Goal: Entertainment & Leisure: Consume media (video, audio)

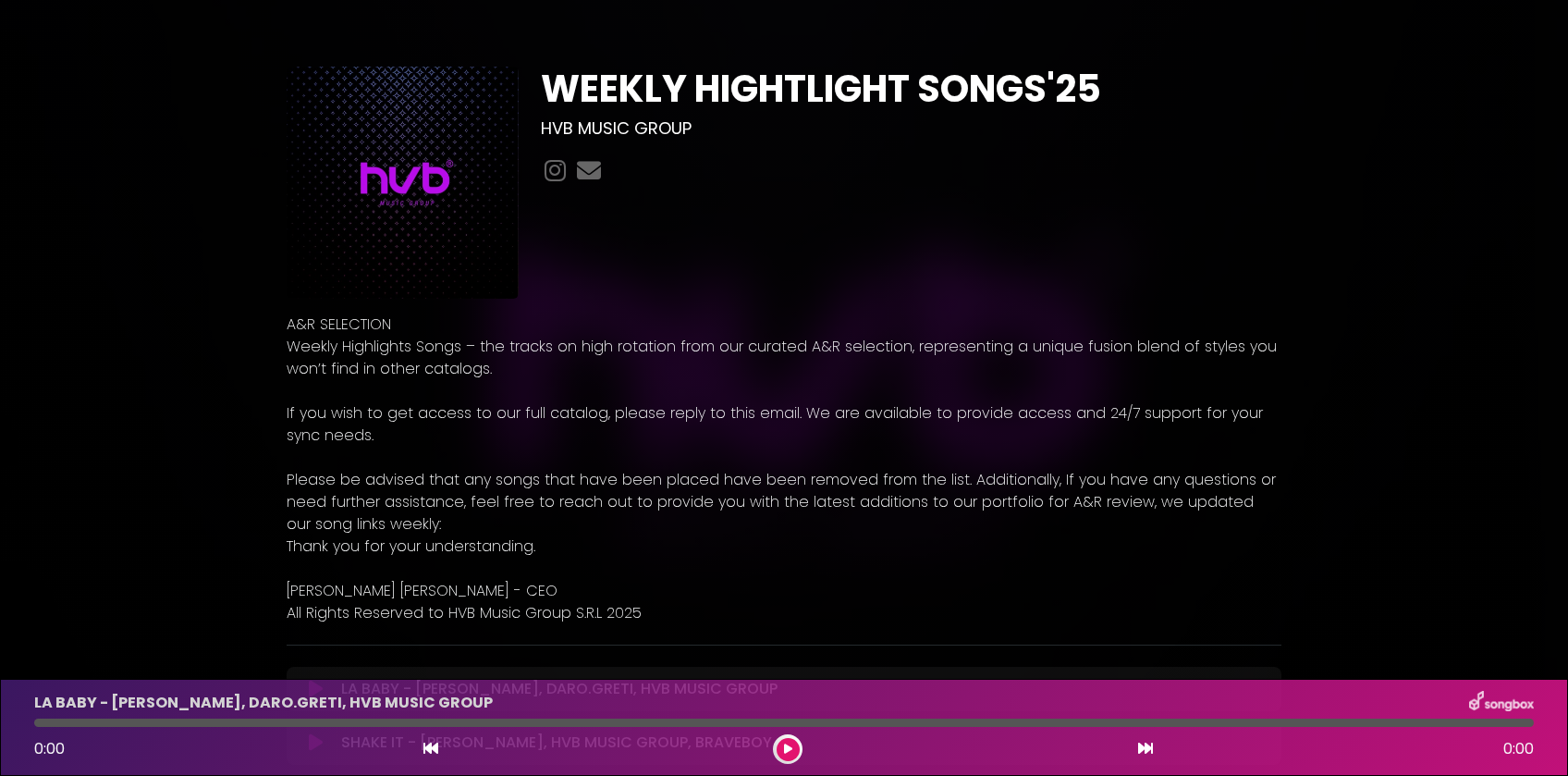
click at [791, 747] on button at bounding box center [788, 750] width 23 height 23
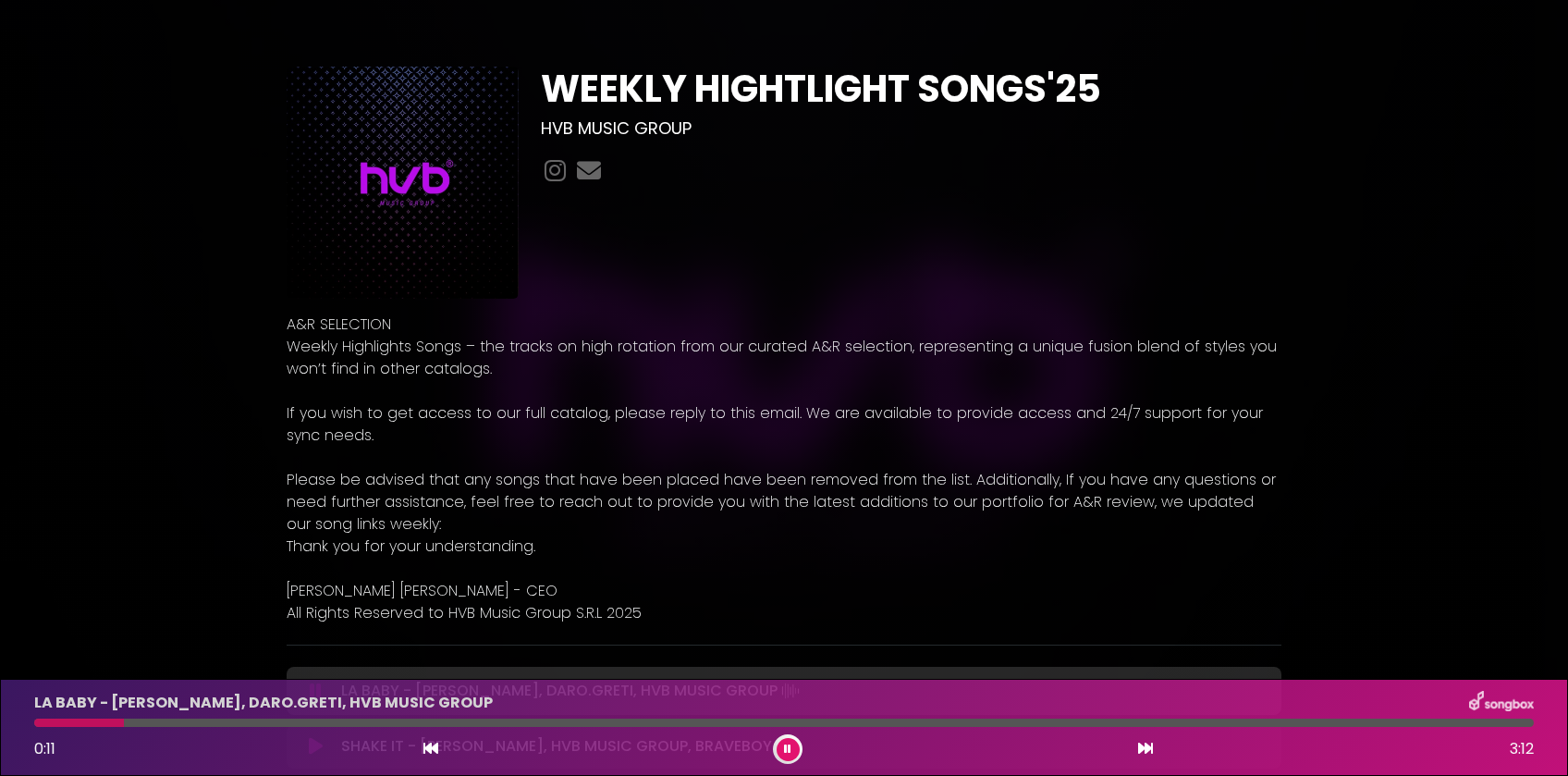
click at [591, 720] on div at bounding box center [784, 723] width 1500 height 8
click at [1144, 749] on icon at bounding box center [1146, 749] width 15 height 15
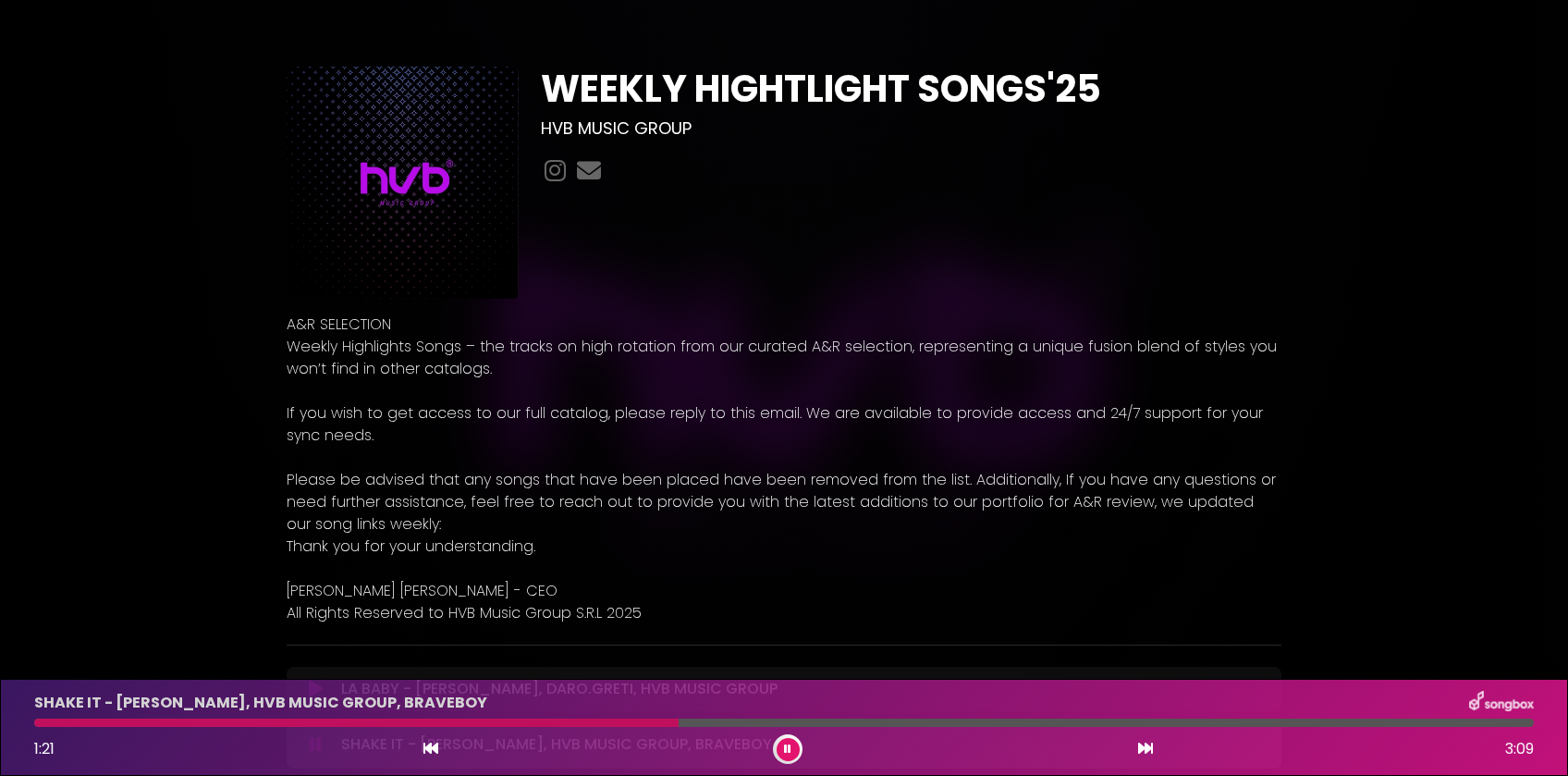
click at [678, 726] on div at bounding box center [784, 723] width 1500 height 8
click at [1147, 752] on icon at bounding box center [1146, 749] width 15 height 15
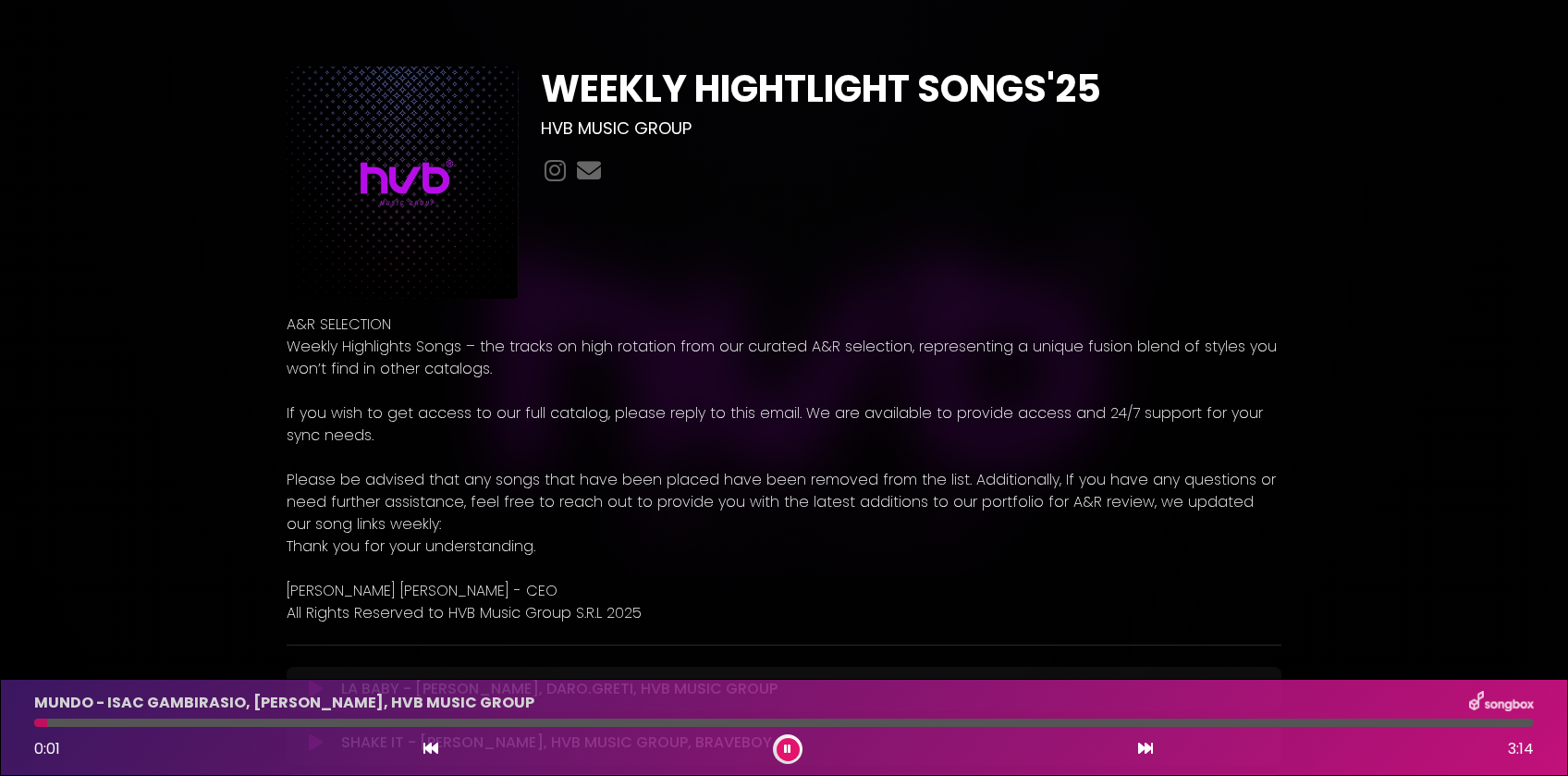
click at [648, 726] on div at bounding box center [784, 723] width 1500 height 8
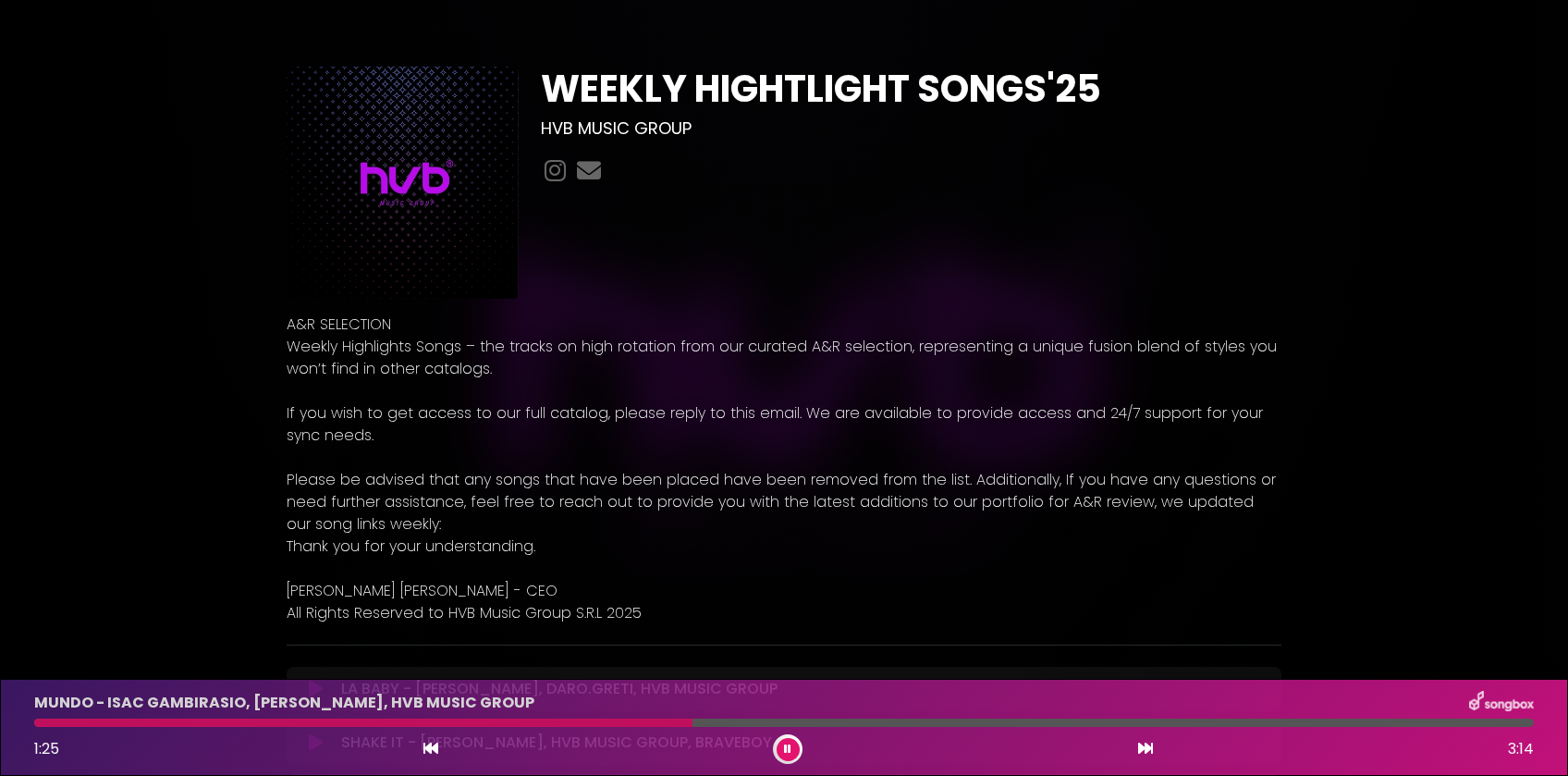
click at [378, 721] on div at bounding box center [363, 723] width 659 height 8
click at [1149, 751] on icon at bounding box center [1146, 749] width 15 height 15
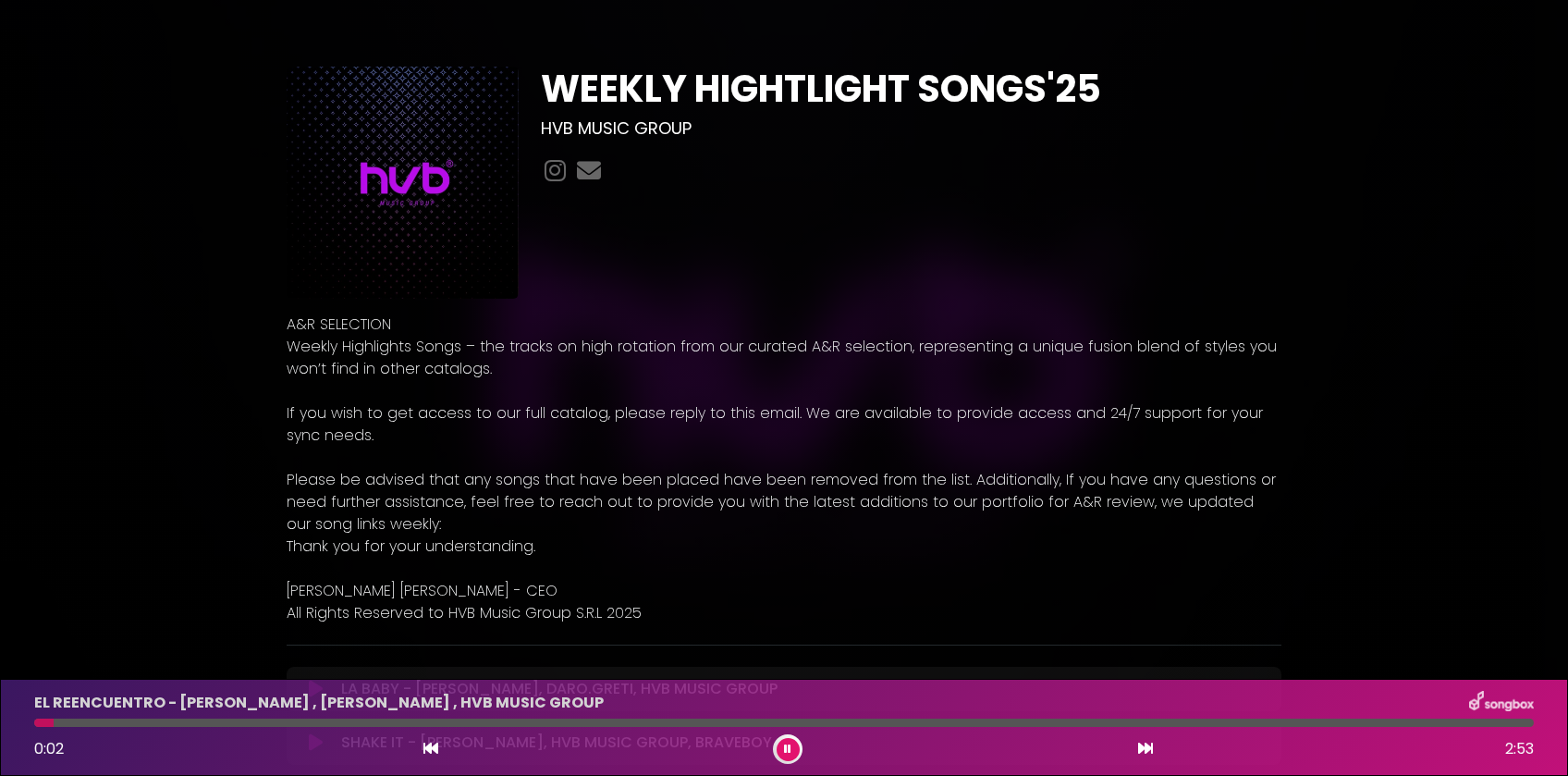
click at [375, 722] on div at bounding box center [784, 723] width 1500 height 8
click at [1147, 753] on icon at bounding box center [1146, 749] width 15 height 15
click at [425, 746] on icon at bounding box center [431, 749] width 15 height 15
click at [433, 724] on div at bounding box center [784, 723] width 1500 height 8
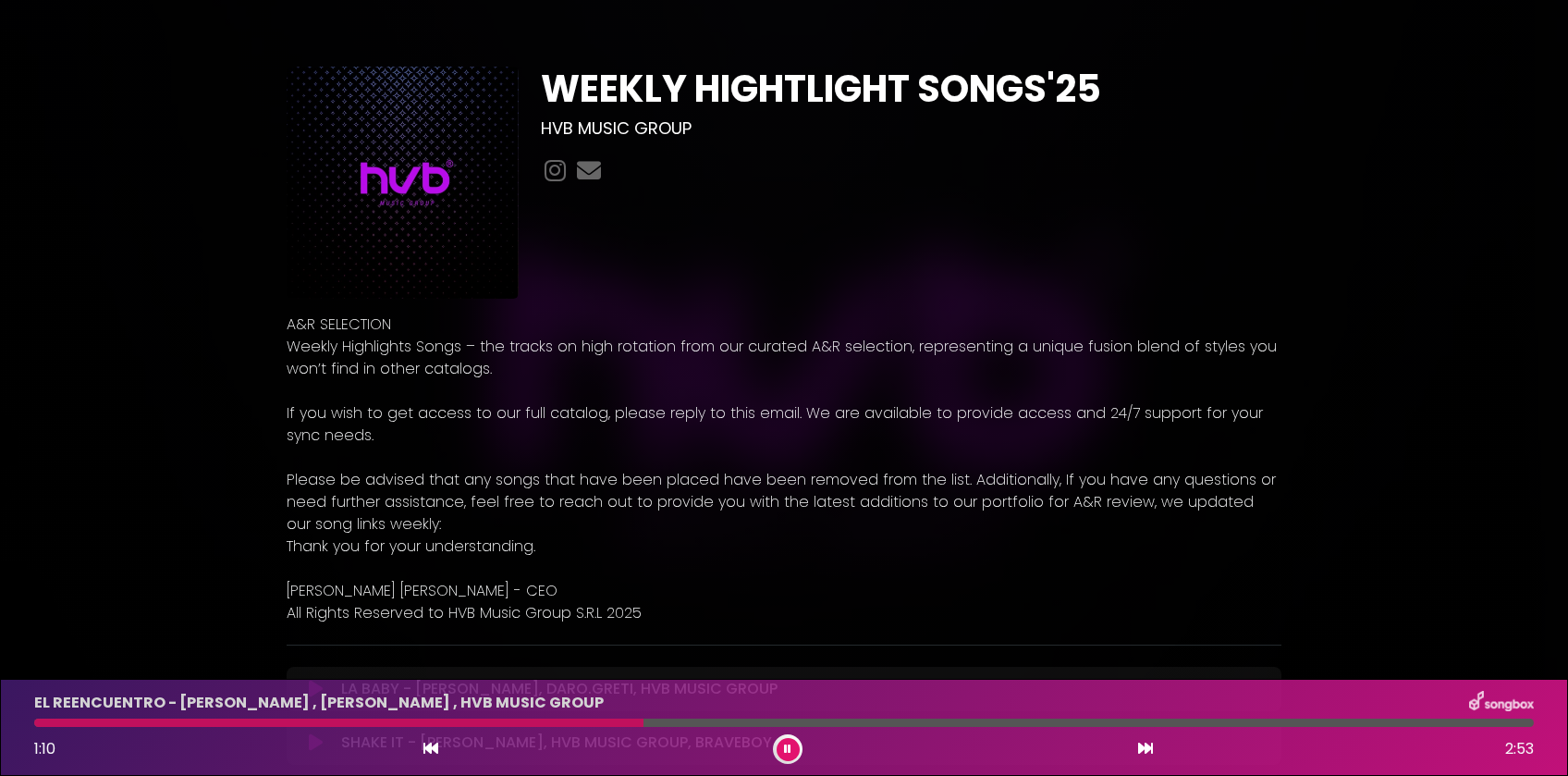
click at [1143, 748] on icon at bounding box center [1146, 749] width 15 height 15
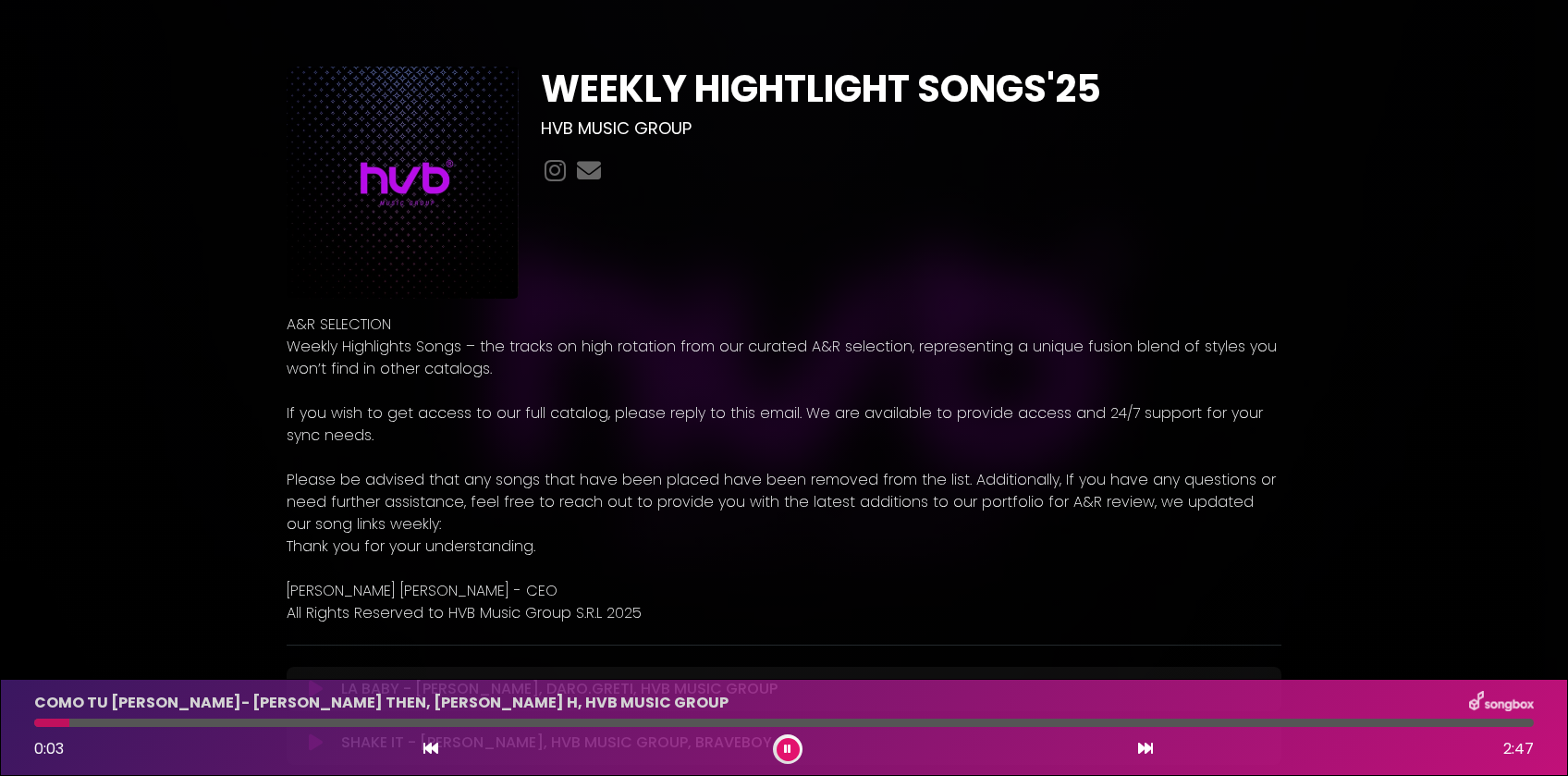
click at [352, 723] on div at bounding box center [784, 723] width 1500 height 8
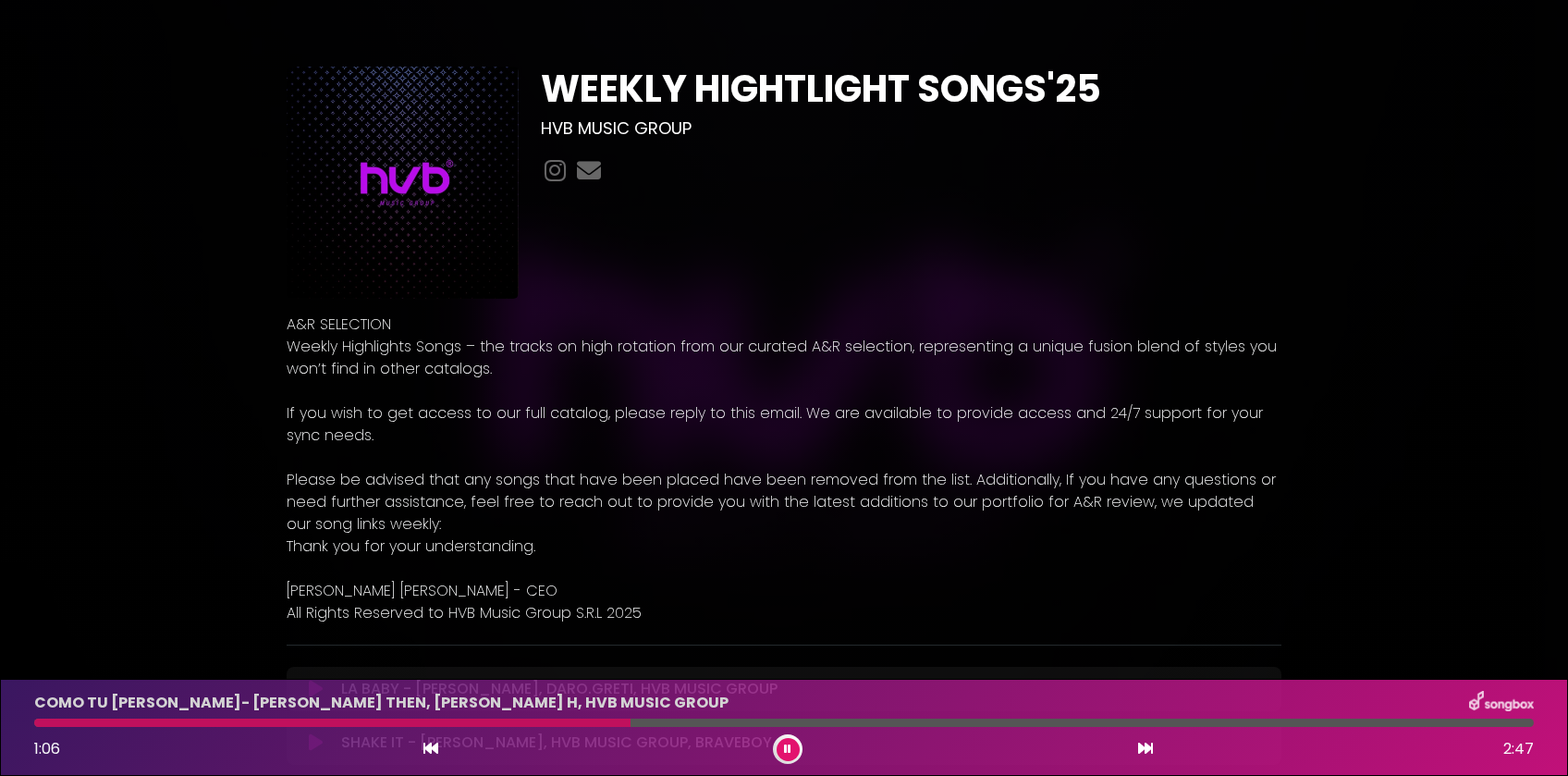
click at [1147, 749] on icon at bounding box center [1146, 749] width 15 height 15
click at [433, 752] on icon at bounding box center [431, 749] width 15 height 15
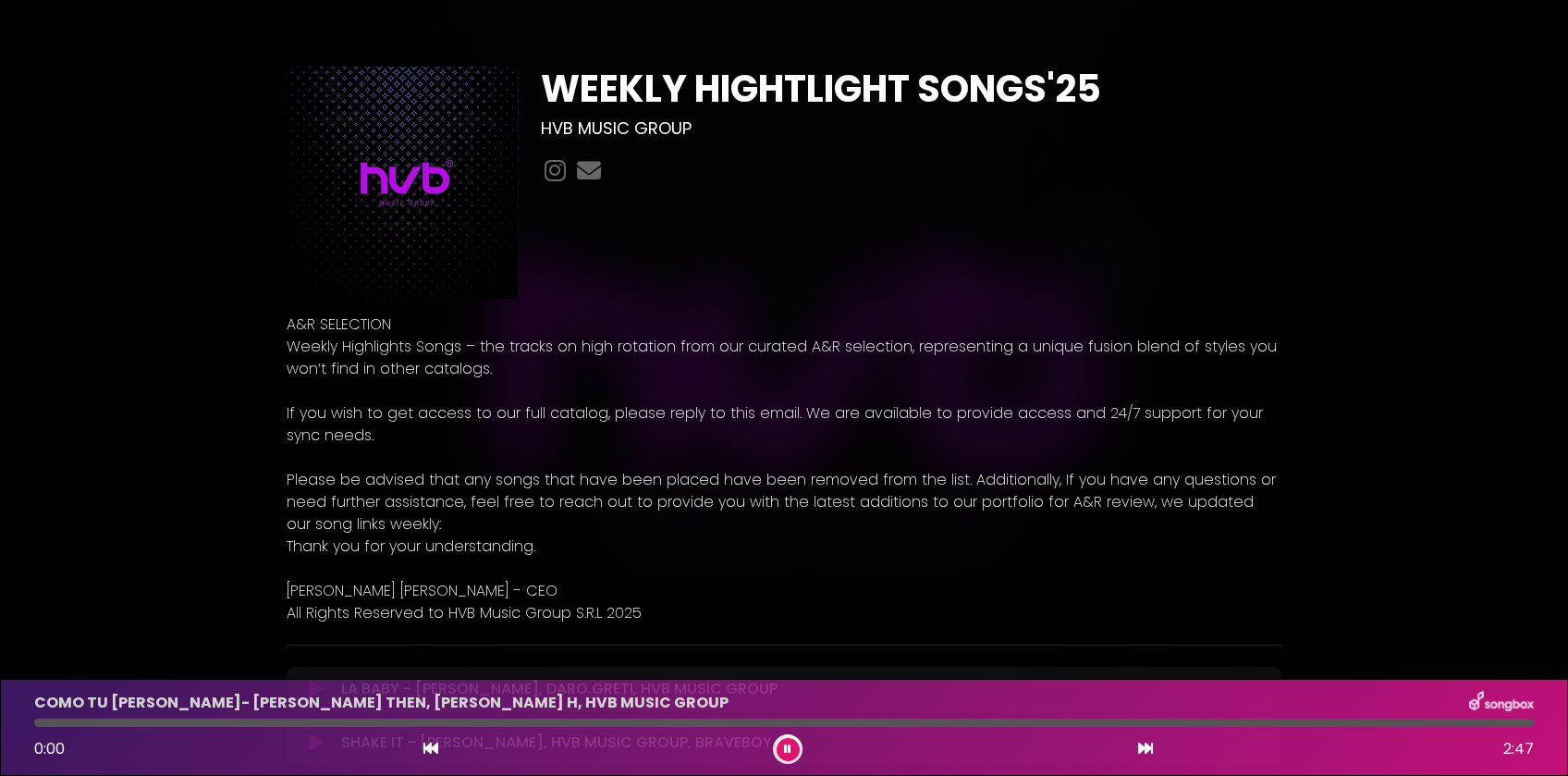
click at [433, 752] on icon at bounding box center [431, 749] width 15 height 15
click at [1146, 749] on icon at bounding box center [1146, 749] width 15 height 15
click at [287, 726] on div at bounding box center [784, 723] width 1500 height 8
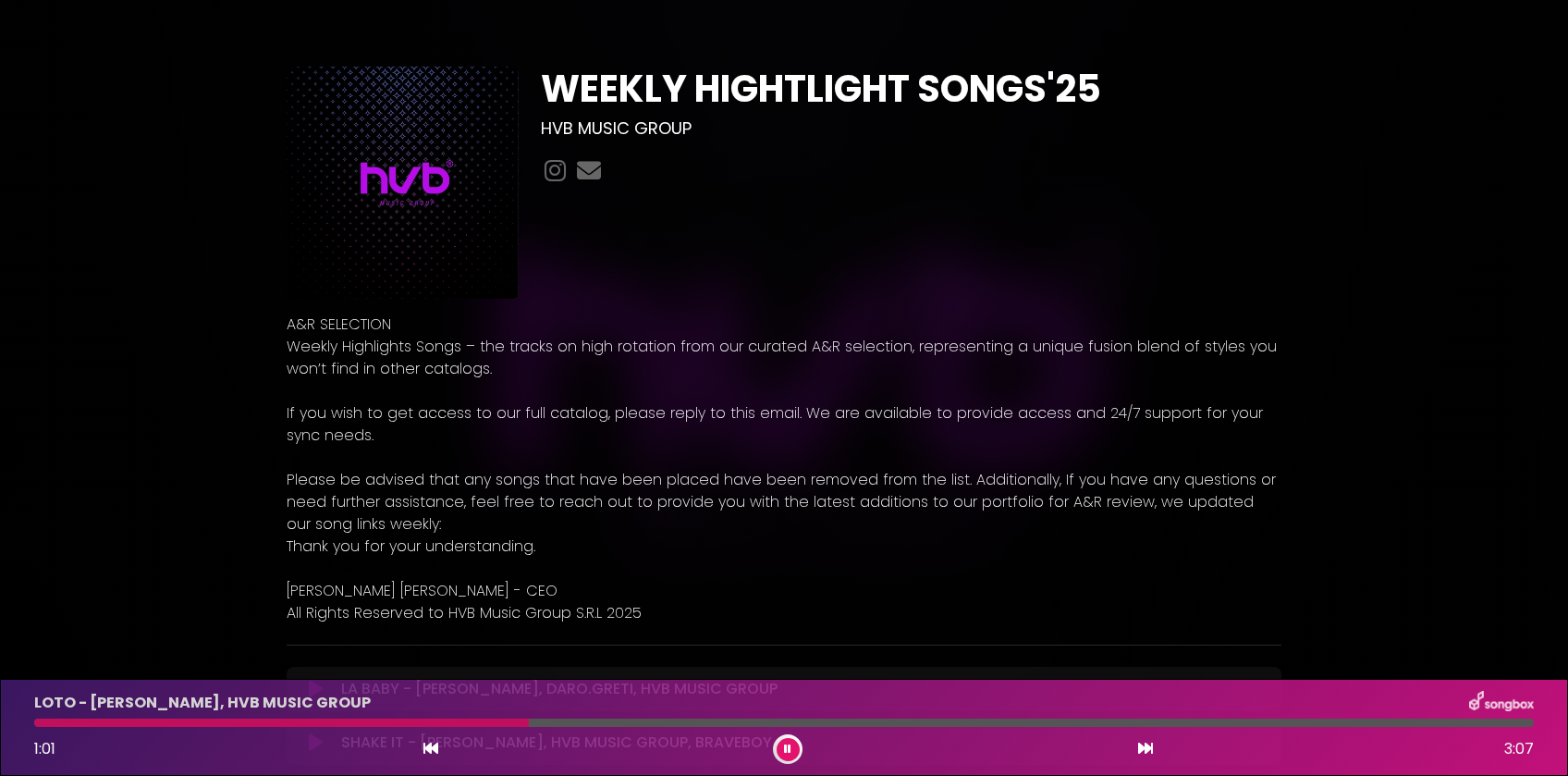
click at [1146, 751] on icon at bounding box center [1146, 749] width 15 height 15
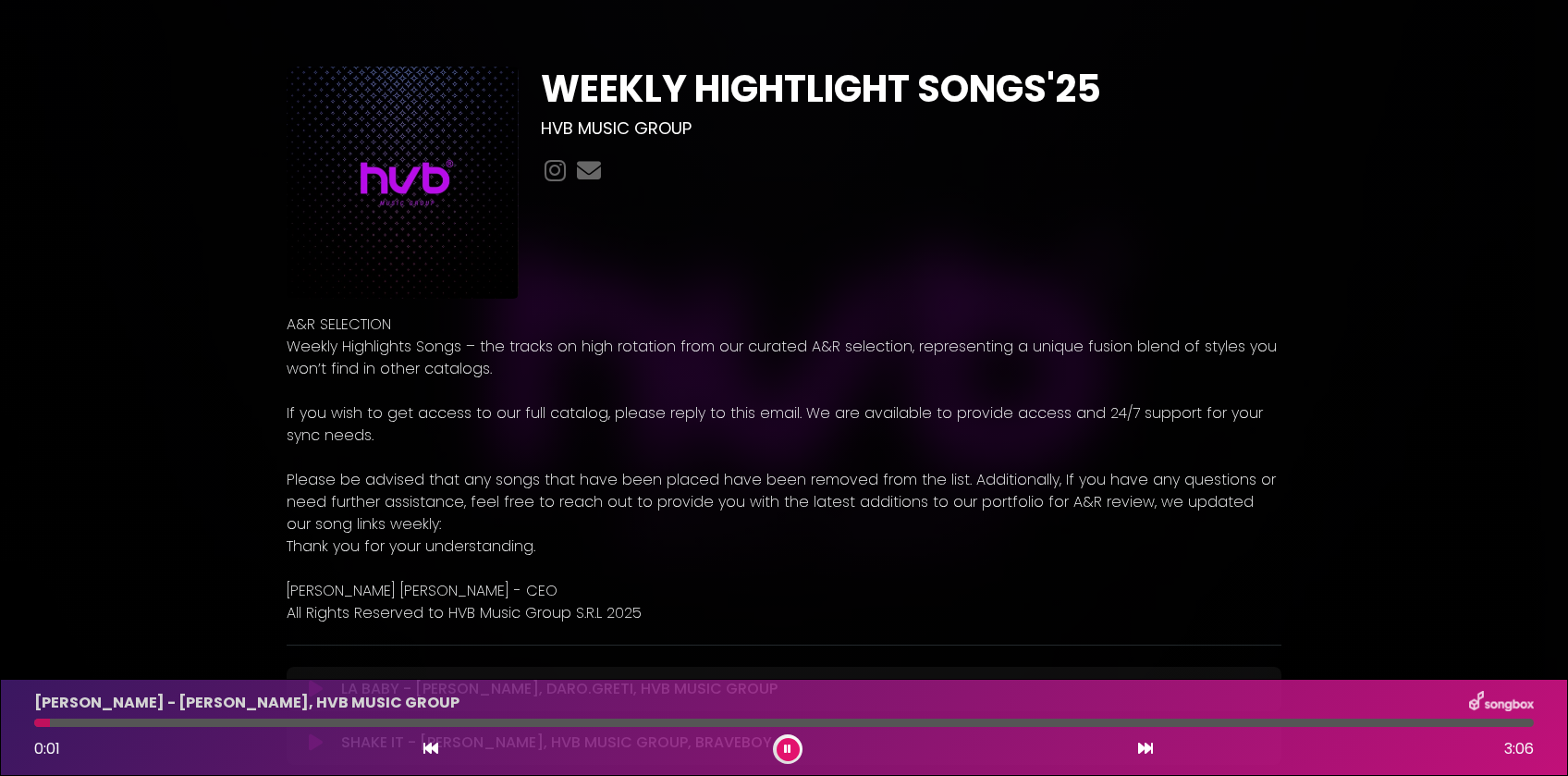
click at [267, 726] on div at bounding box center [784, 723] width 1500 height 8
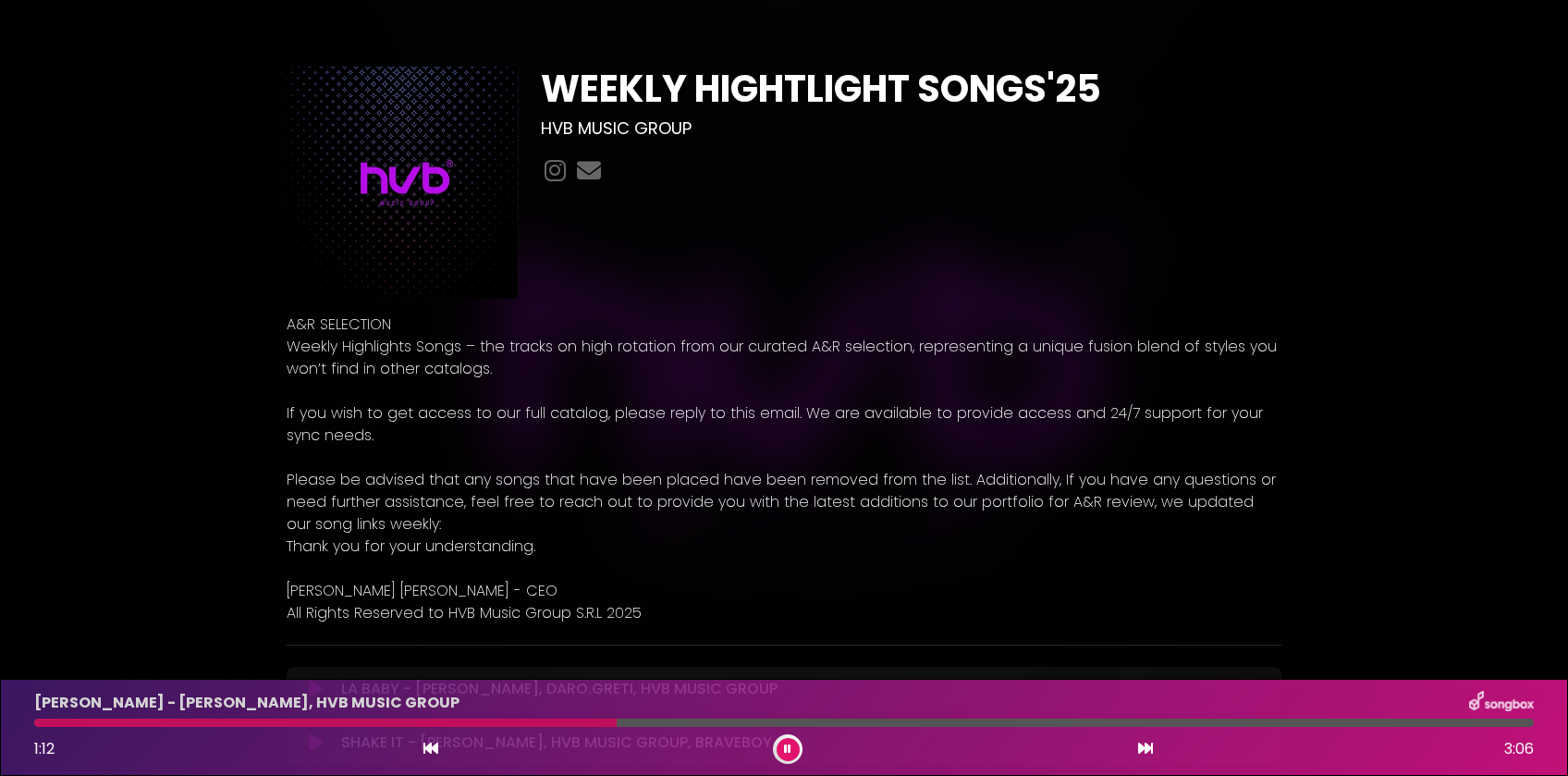
click at [1144, 745] on icon at bounding box center [1146, 749] width 15 height 15
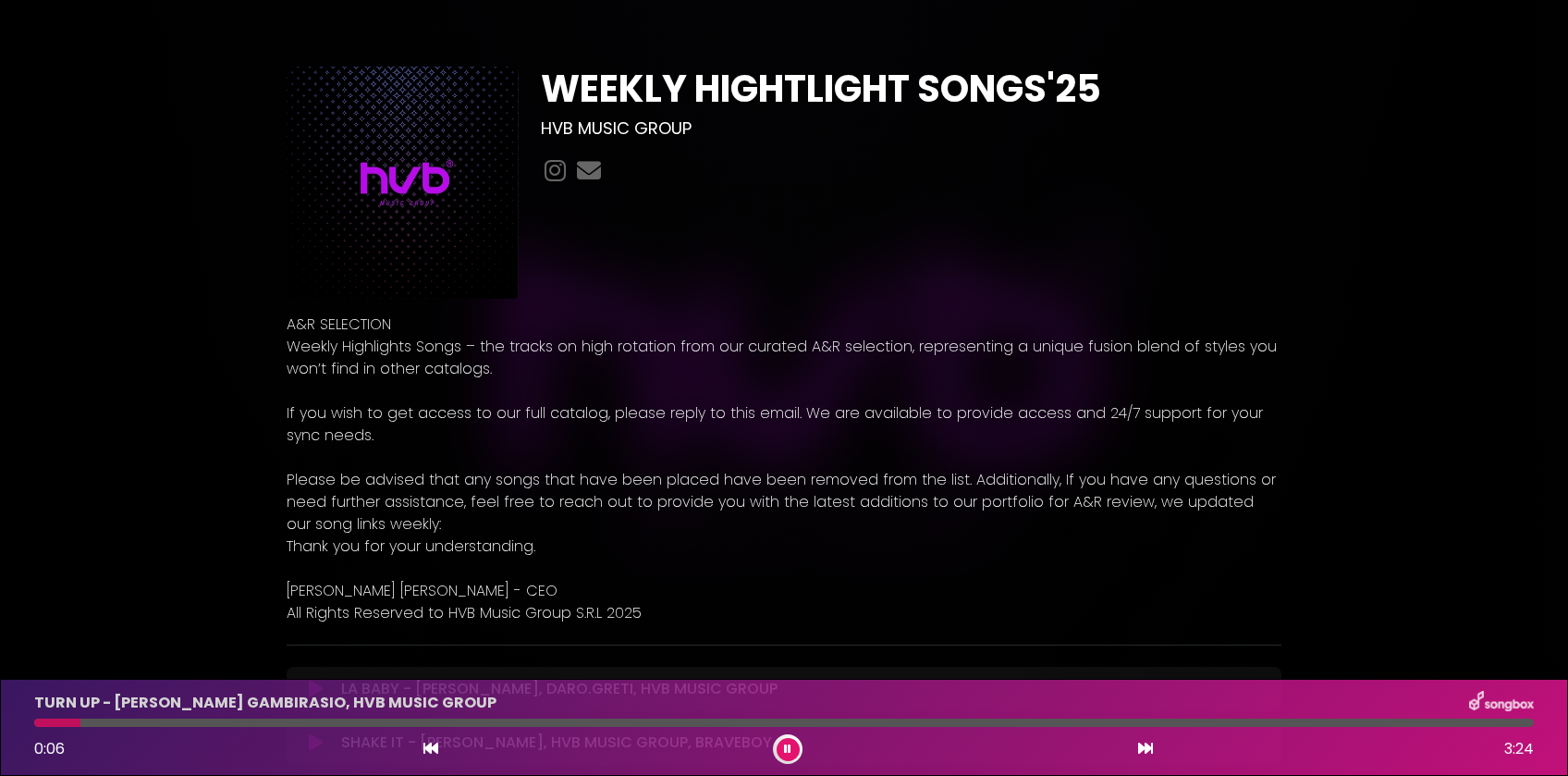
click at [1146, 746] on icon at bounding box center [1146, 749] width 15 height 15
click at [1148, 751] on icon at bounding box center [1146, 749] width 15 height 15
click at [1150, 754] on icon at bounding box center [1146, 749] width 15 height 15
click at [303, 720] on div at bounding box center [784, 723] width 1500 height 8
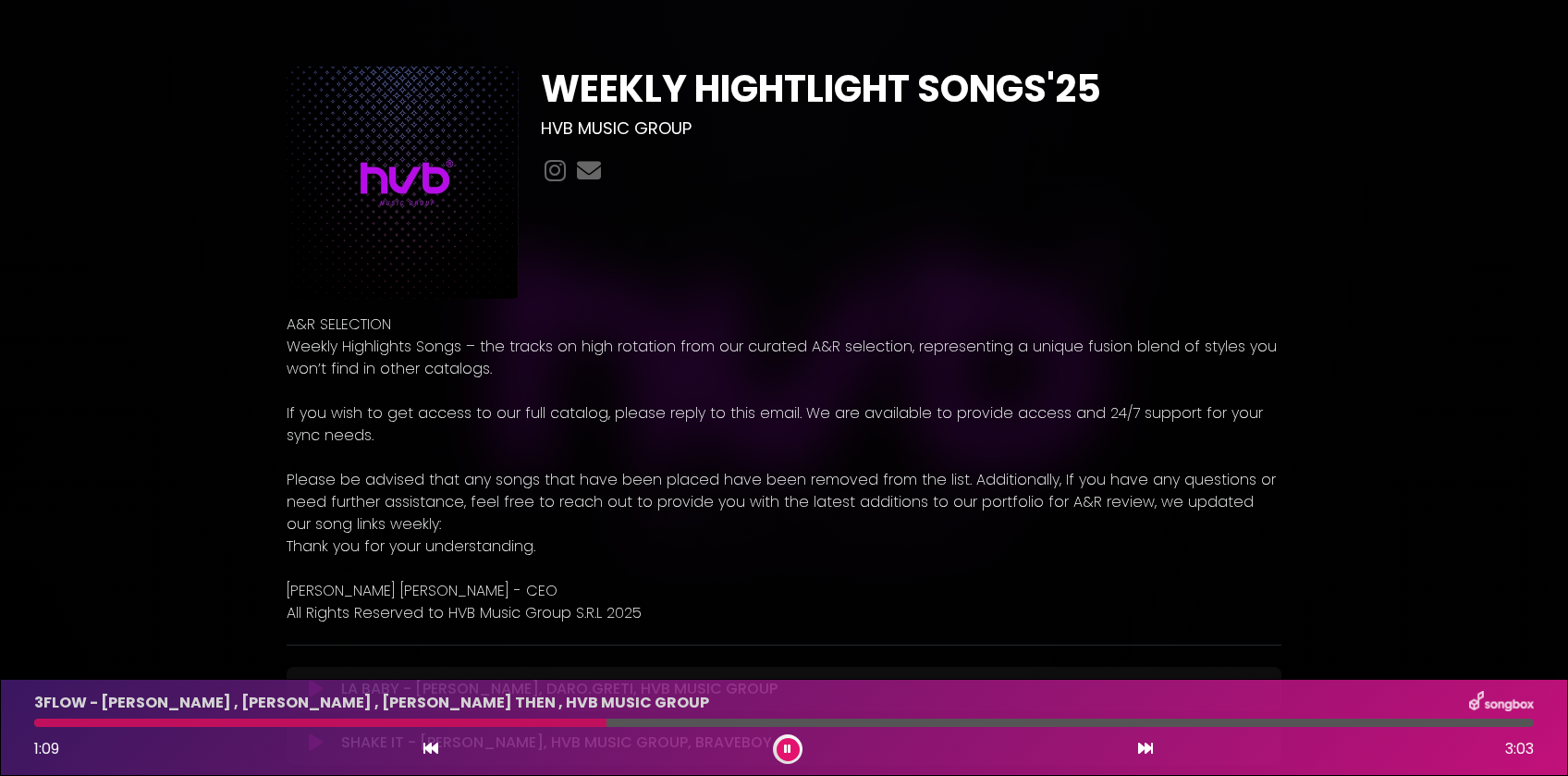
click at [1150, 755] on icon at bounding box center [1146, 749] width 15 height 15
click at [347, 720] on div at bounding box center [784, 723] width 1500 height 8
click at [1147, 755] on icon at bounding box center [1146, 749] width 15 height 15
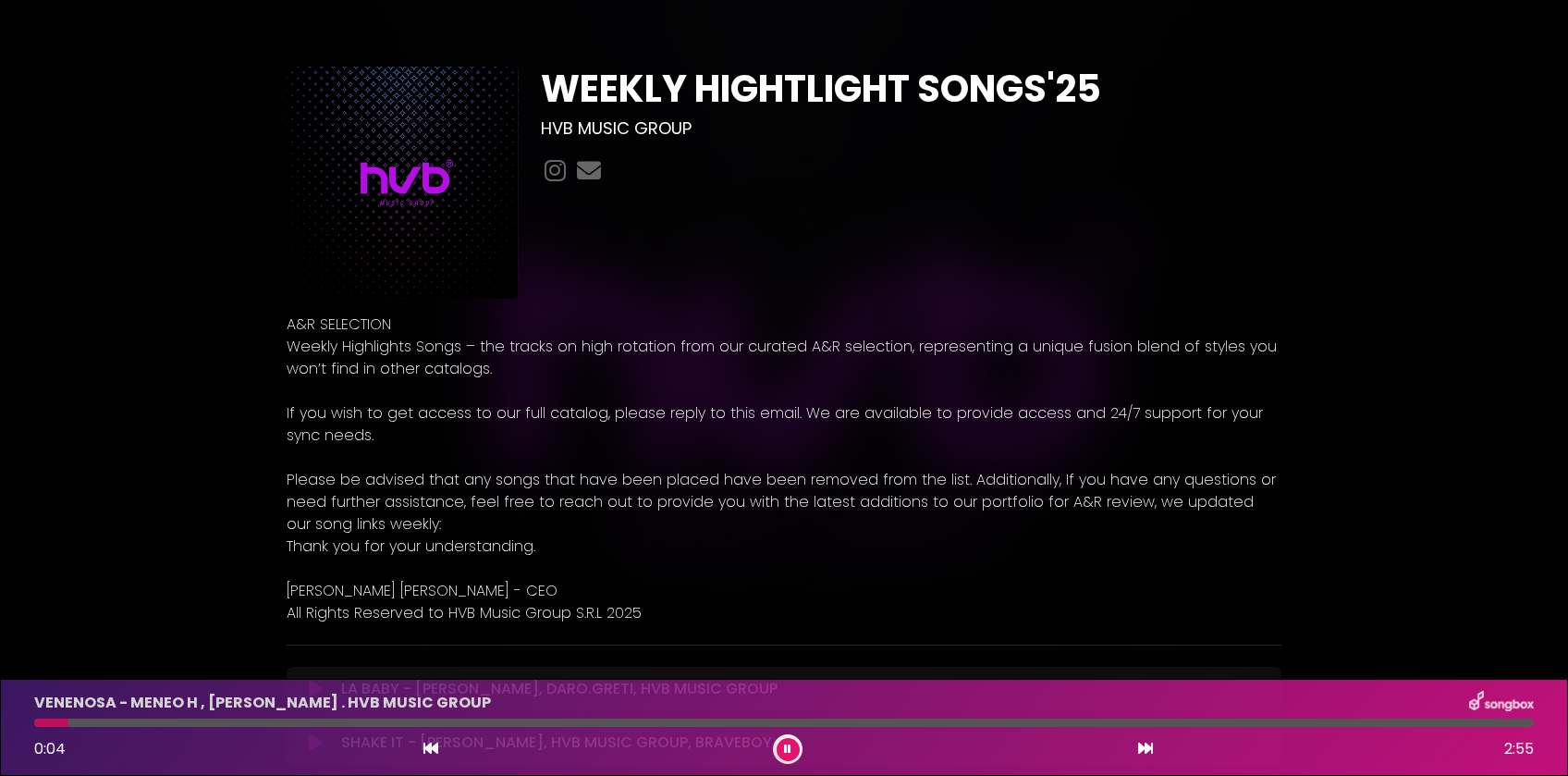
click at [314, 723] on div at bounding box center [784, 723] width 1500 height 8
click at [397, 723] on div at bounding box center [784, 723] width 1500 height 8
click at [1147, 754] on icon at bounding box center [1146, 749] width 15 height 15
click at [207, 724] on div at bounding box center [784, 723] width 1500 height 8
click at [791, 750] on icon at bounding box center [788, 750] width 7 height 11
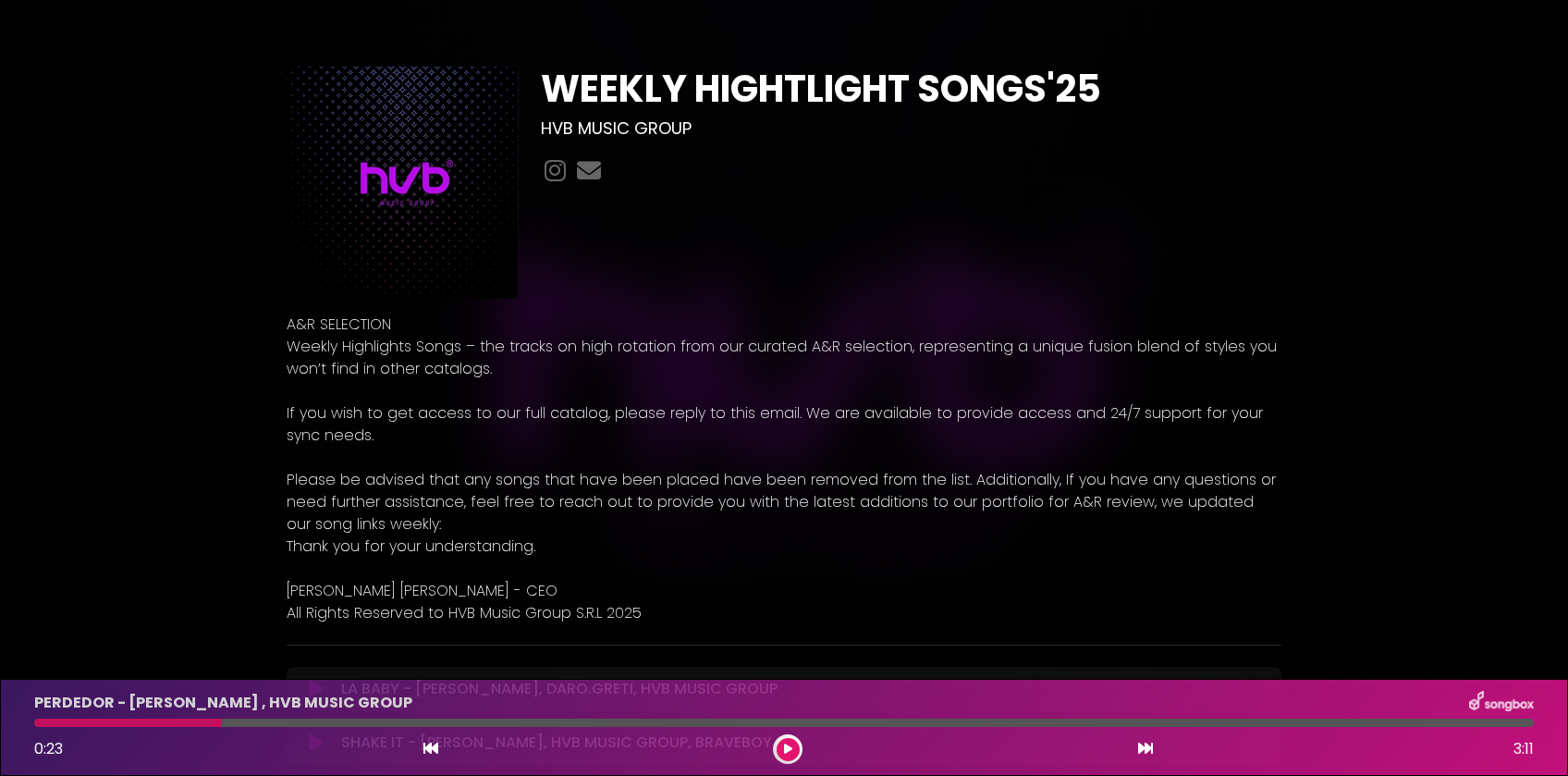
click at [791, 750] on icon at bounding box center [788, 750] width 8 height 11
click at [1144, 754] on icon at bounding box center [1146, 749] width 15 height 15
click at [1146, 751] on icon at bounding box center [1146, 749] width 15 height 15
click at [553, 721] on div at bounding box center [784, 723] width 1500 height 8
click at [269, 726] on div at bounding box center [298, 723] width 528 height 8
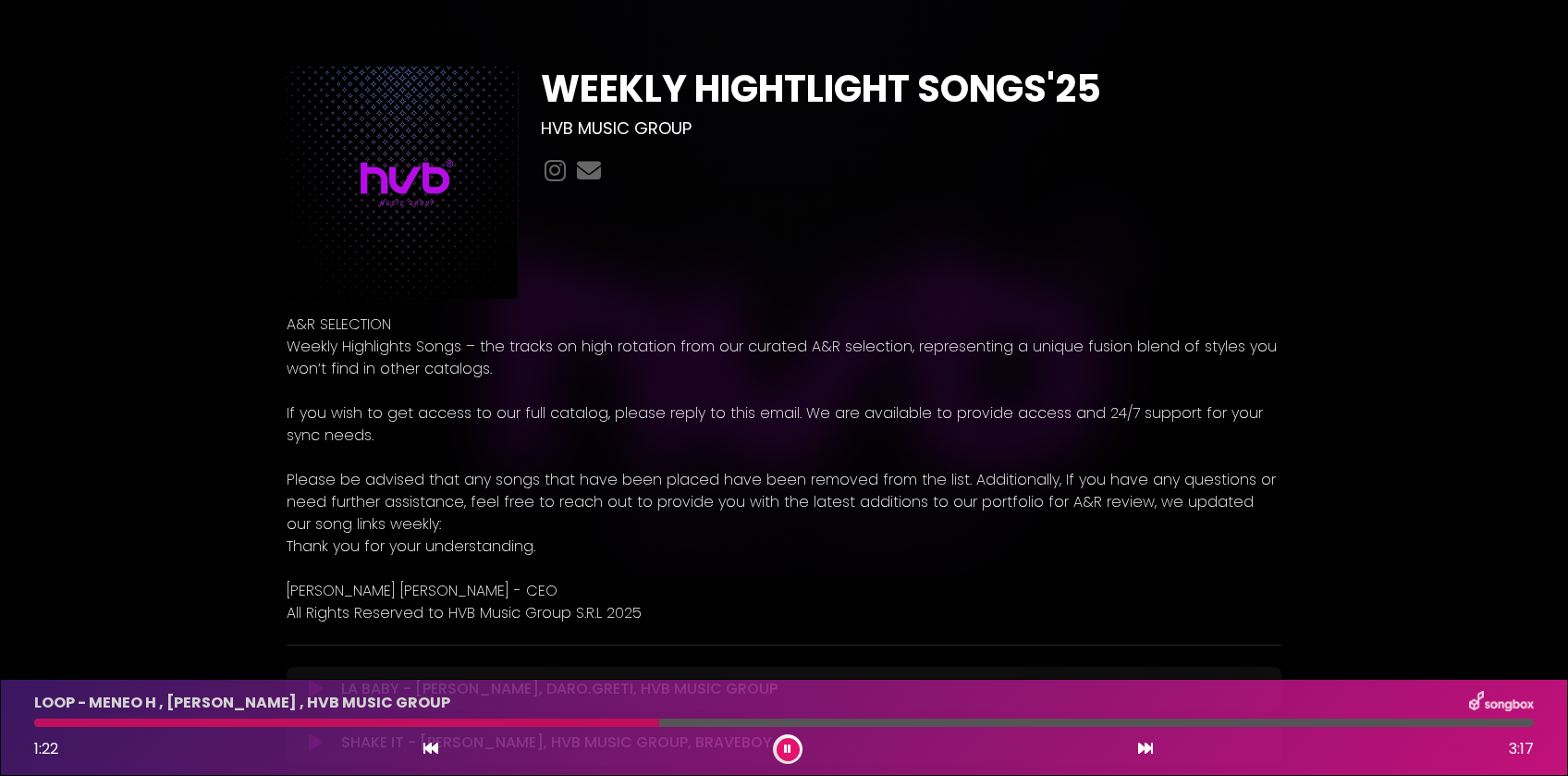
click at [1139, 755] on icon at bounding box center [1146, 749] width 15 height 15
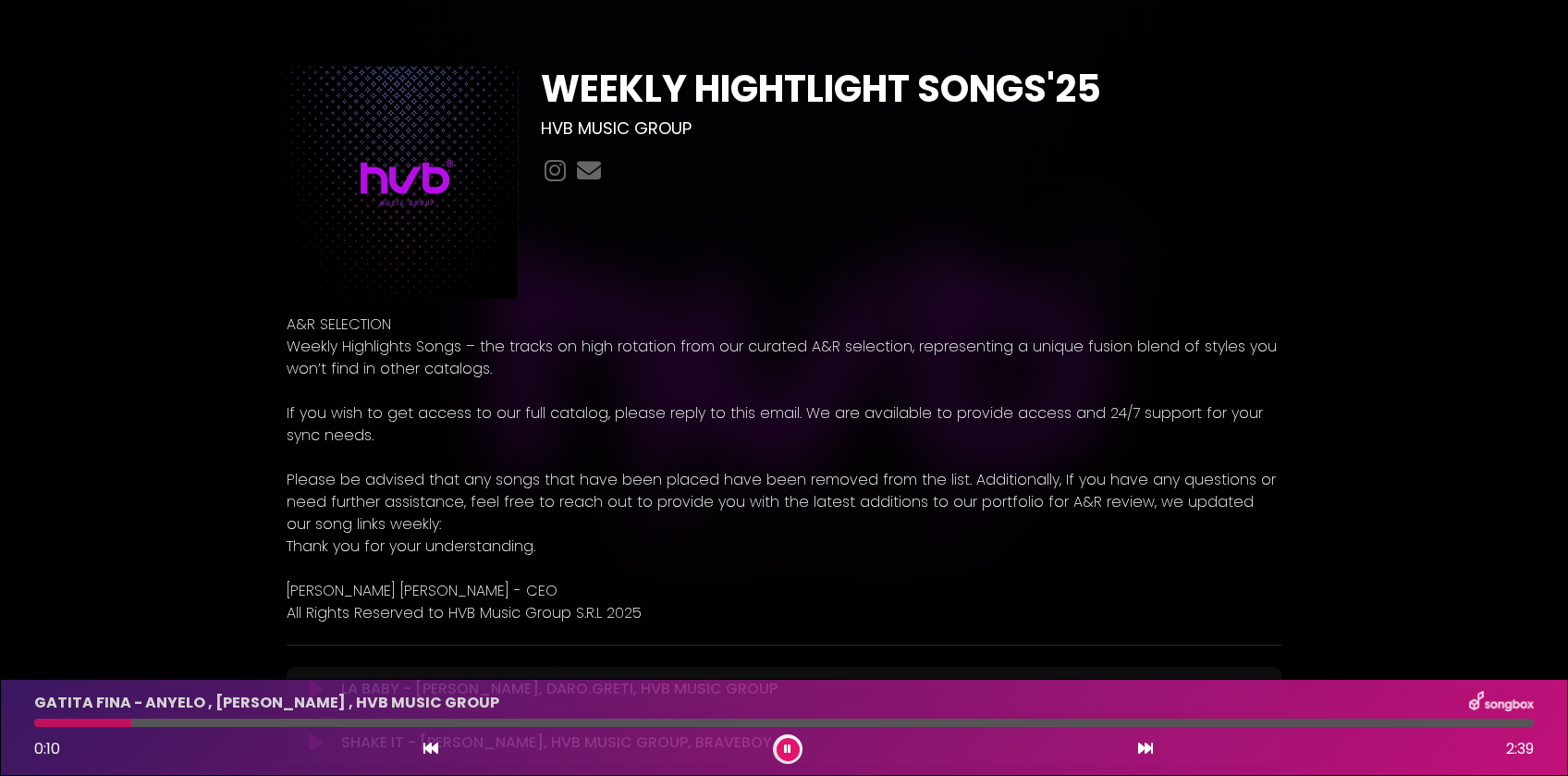
click at [145, 724] on div at bounding box center [784, 723] width 1500 height 8
click at [193, 721] on div at bounding box center [784, 723] width 1500 height 8
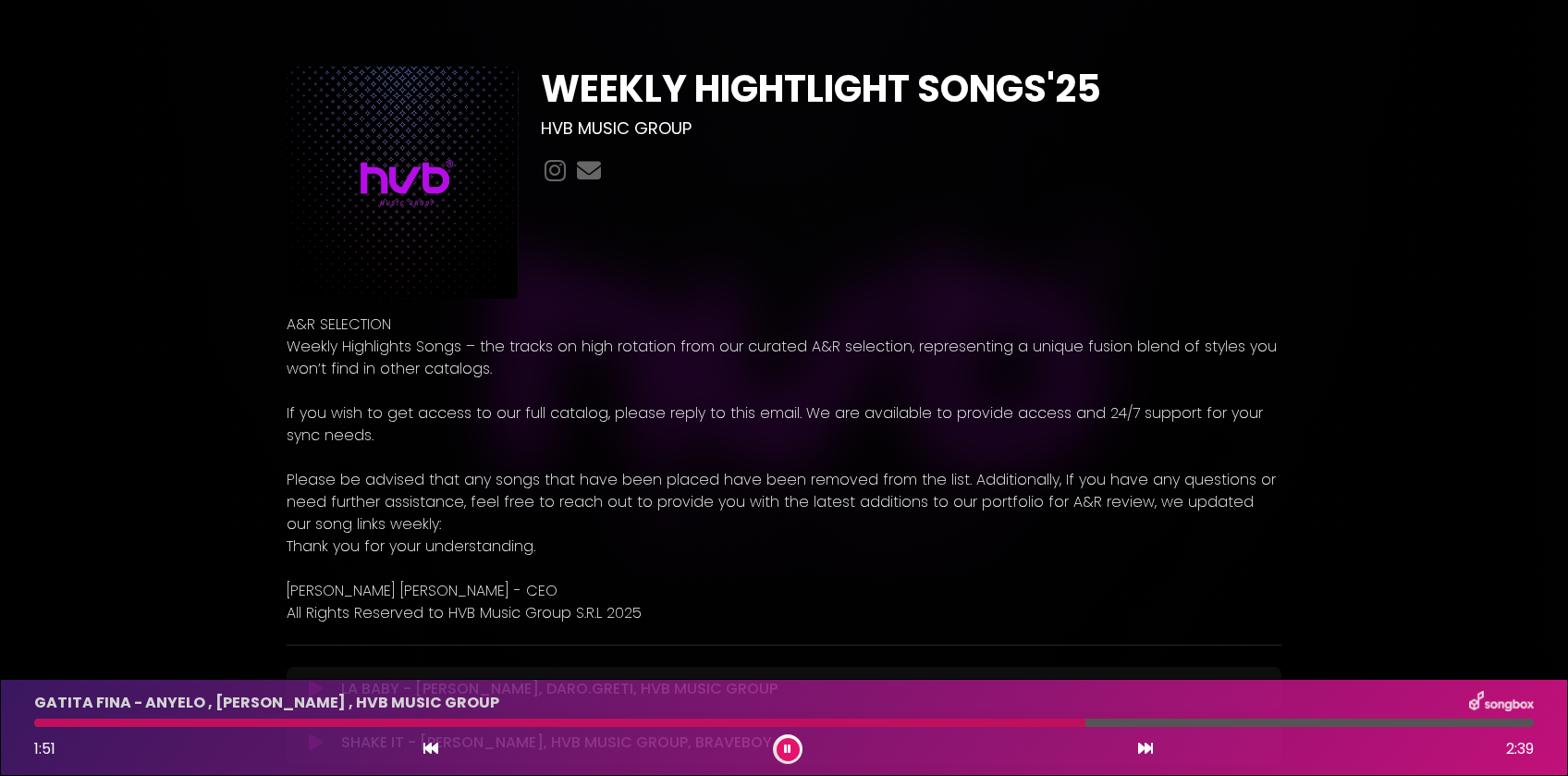
click at [1153, 751] on div "1:51 2:39" at bounding box center [784, 750] width 1522 height 30
click at [1147, 752] on icon at bounding box center [1146, 749] width 15 height 15
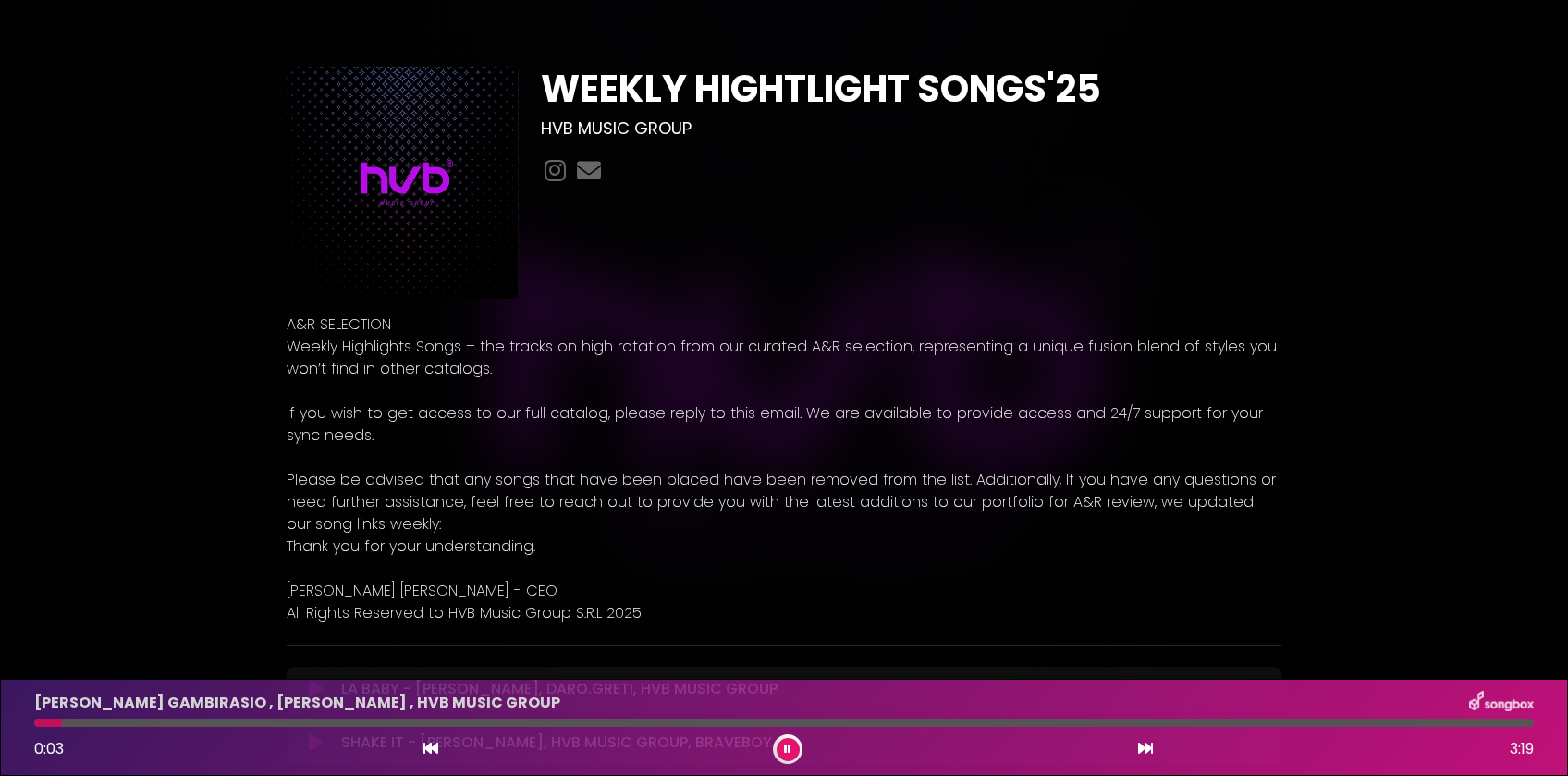
click at [336, 726] on div at bounding box center [784, 723] width 1500 height 8
click at [410, 721] on div at bounding box center [784, 723] width 1500 height 8
click at [1145, 756] on icon at bounding box center [1146, 749] width 15 height 15
click at [1137, 755] on button at bounding box center [1146, 750] width 17 height 24
click at [235, 722] on div at bounding box center [784, 723] width 1500 height 8
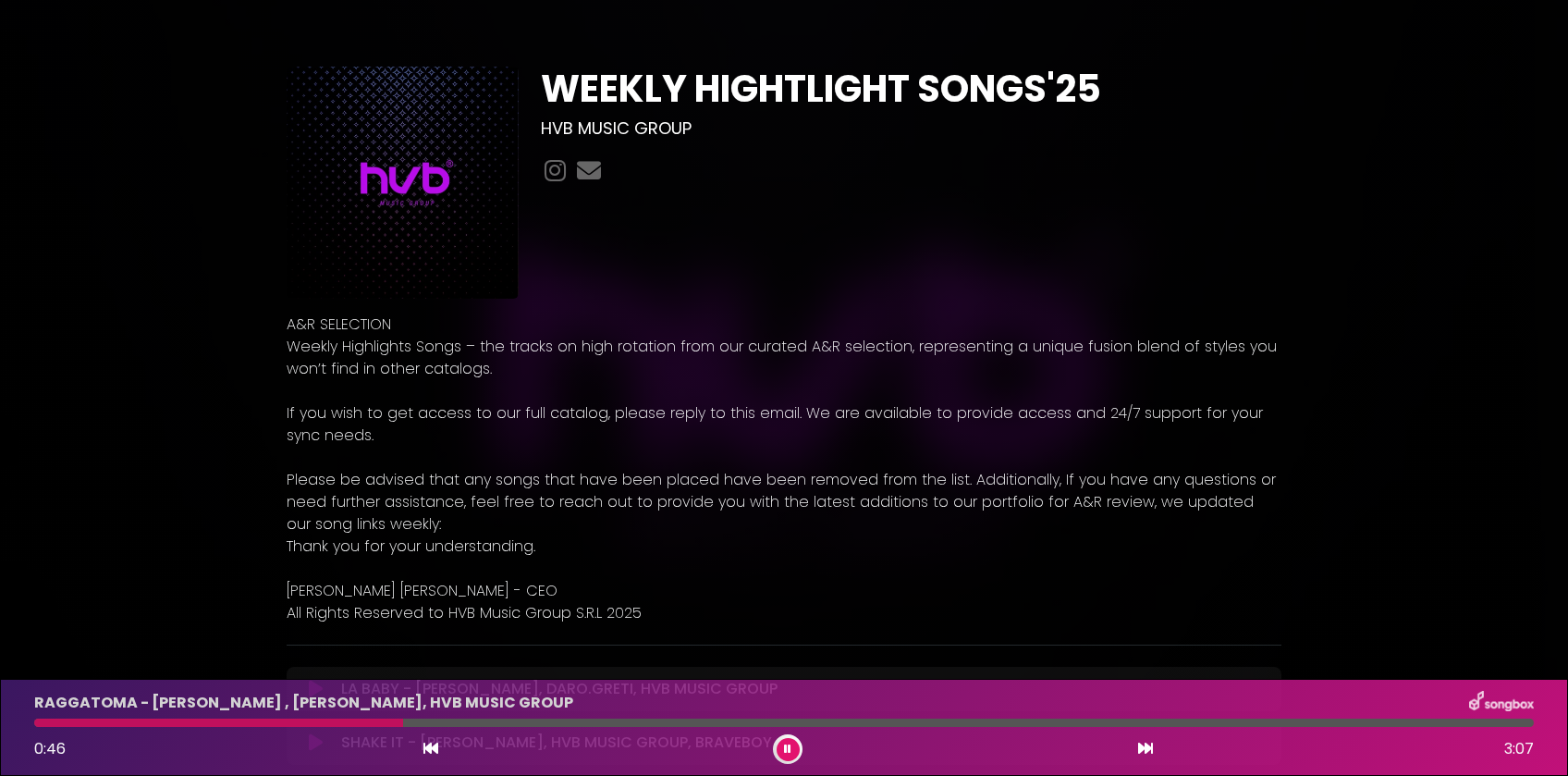
click at [1147, 758] on button at bounding box center [1146, 750] width 17 height 24
click at [282, 723] on div at bounding box center [784, 723] width 1500 height 8
click at [1146, 746] on icon at bounding box center [1146, 749] width 15 height 15
click at [241, 721] on div at bounding box center [784, 723] width 1500 height 8
click at [1147, 754] on icon at bounding box center [1146, 749] width 15 height 15
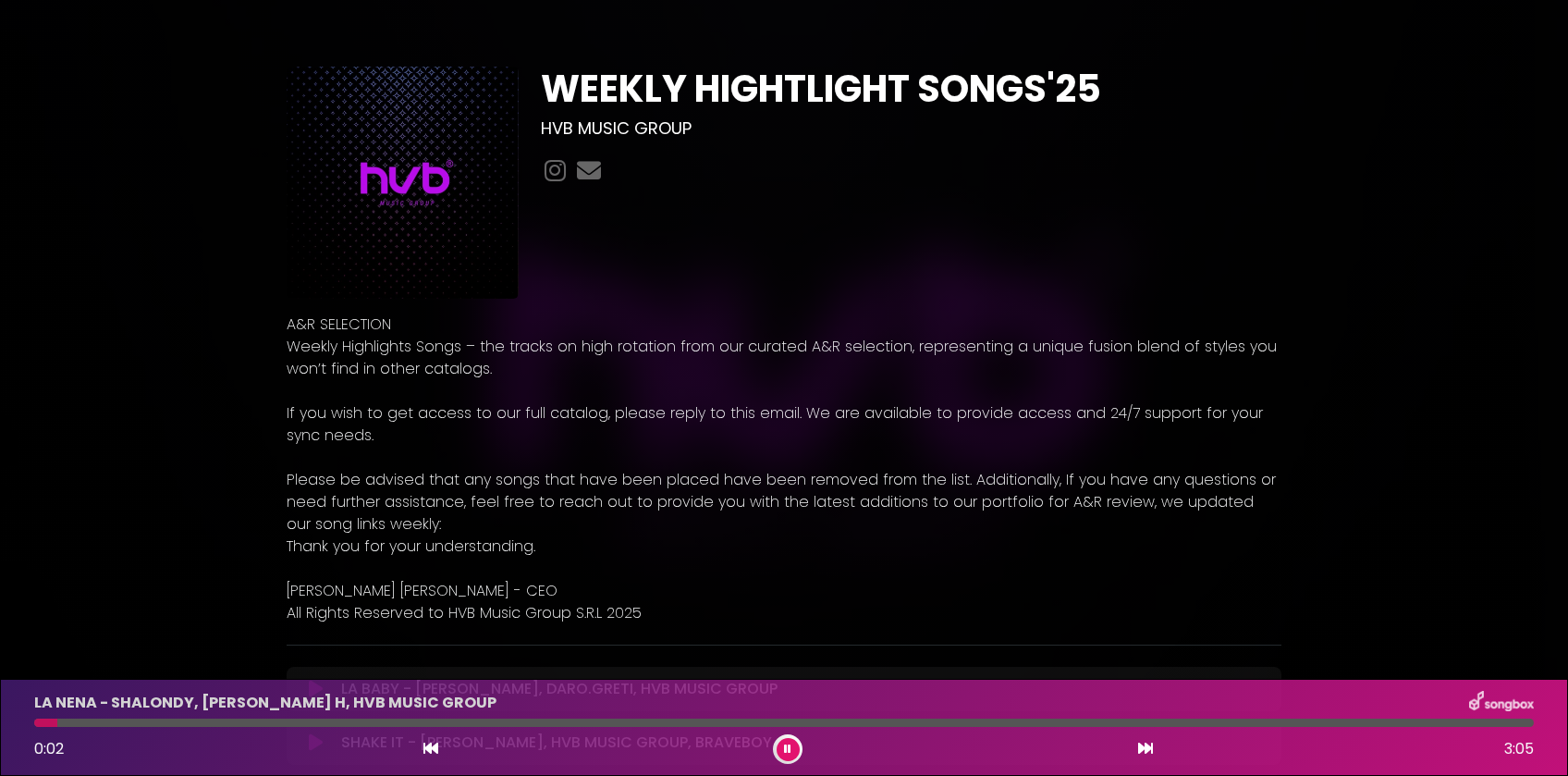
click at [247, 717] on div "LA NENA - SHALONDY, [PERSON_NAME] H, HVB MUSIC GROUP 0:02 3:05" at bounding box center [784, 727] width 1522 height 73
click at [247, 723] on div at bounding box center [784, 723] width 1500 height 8
click at [1147, 755] on icon at bounding box center [1146, 749] width 15 height 15
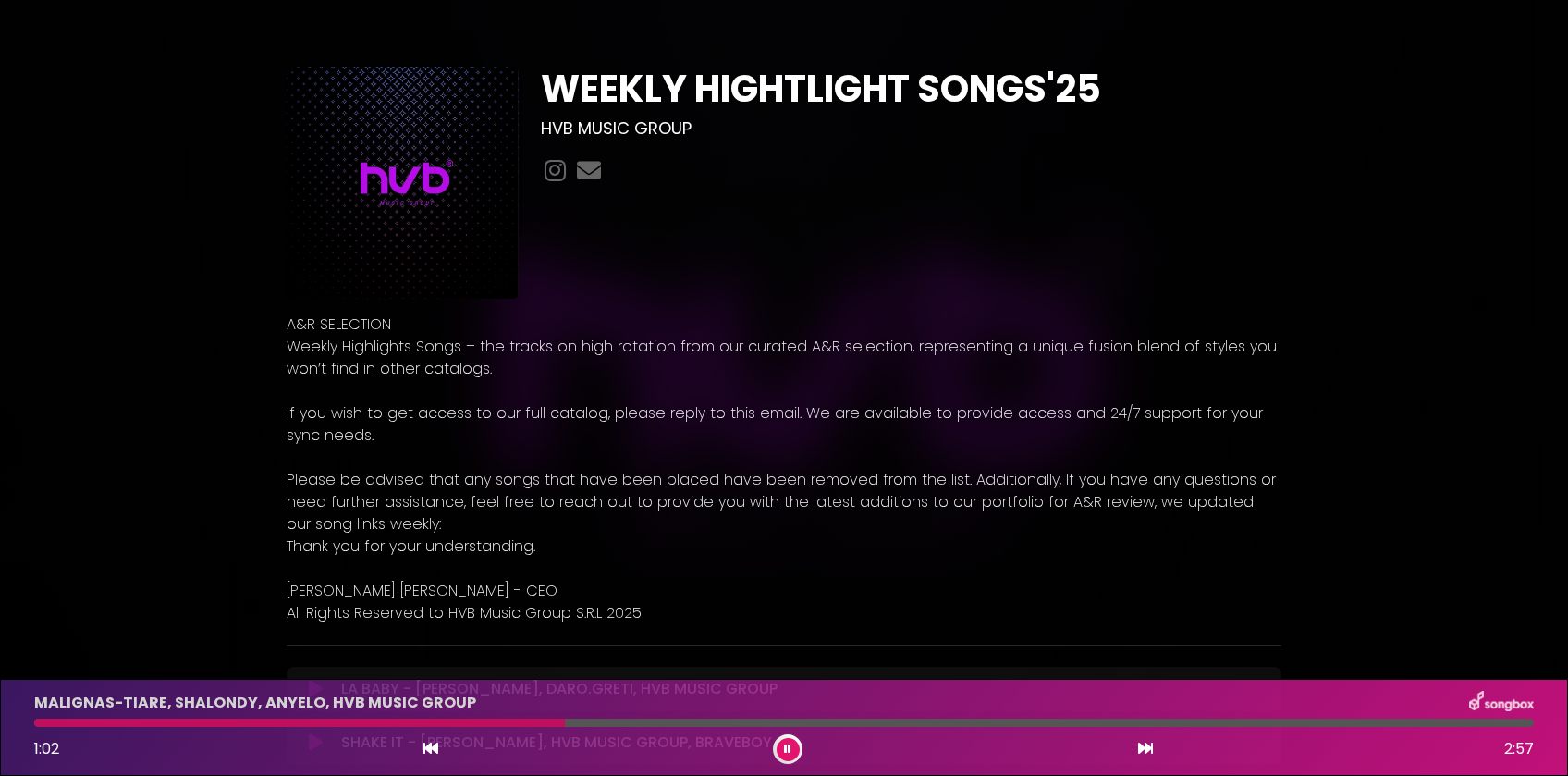
click at [780, 749] on button at bounding box center [788, 750] width 23 height 23
